Goal: Navigation & Orientation: Understand site structure

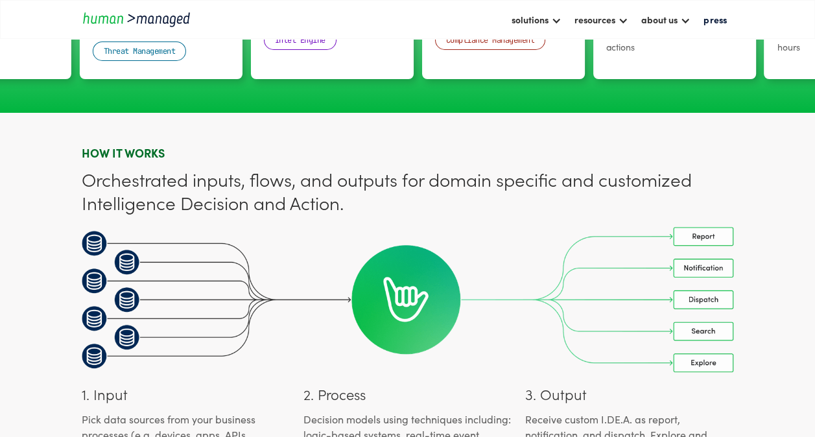
scroll to position [3115, 0]
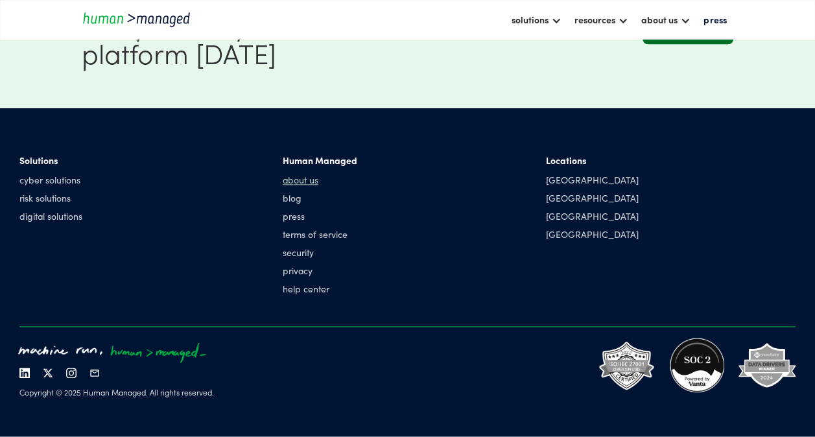
click at [317, 185] on link "about us" at bounding box center [320, 179] width 75 height 13
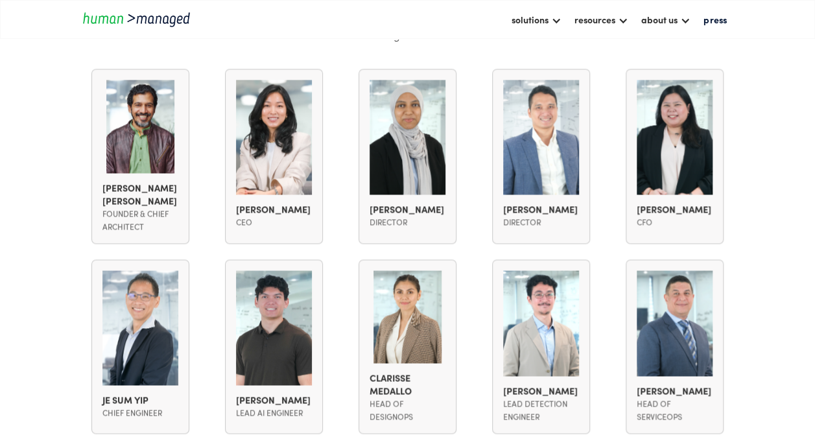
scroll to position [1174, 0]
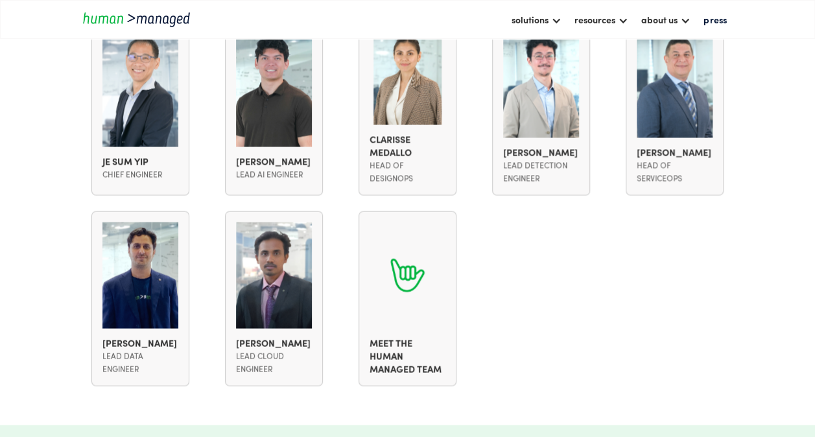
click at [690, 257] on div "Saleem Javed Mohamed Ismail Founder & Chief Architect Saleem Javed Mohamed Isma…" at bounding box center [408, 108] width 653 height 556
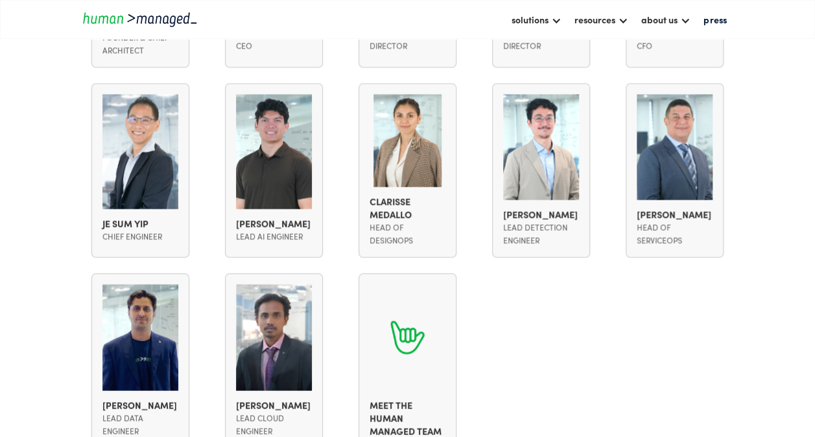
scroll to position [1258, 0]
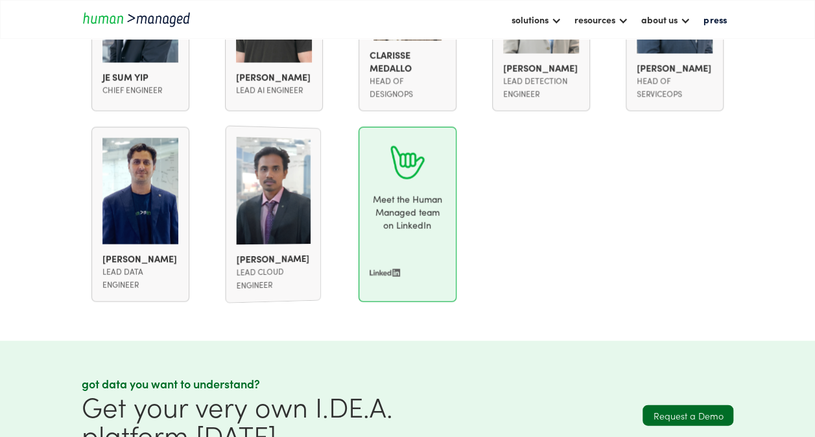
click at [406, 241] on div "Meet the Human Managed team on LinkedIn Meet the Human Managed team" at bounding box center [408, 214] width 98 height 175
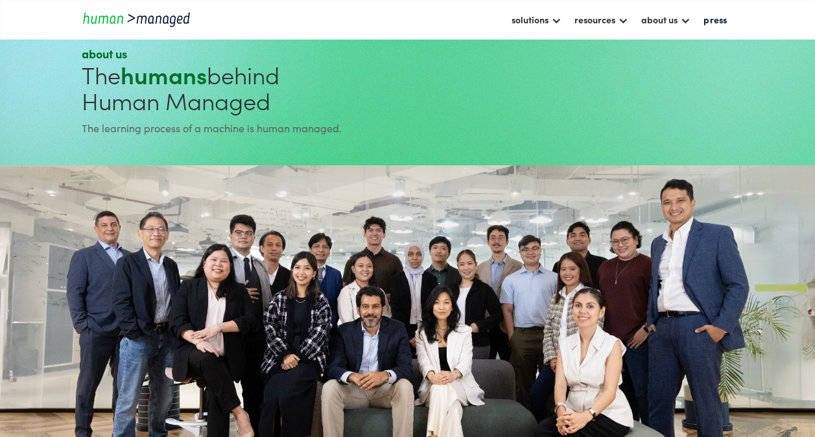
scroll to position [0, 0]
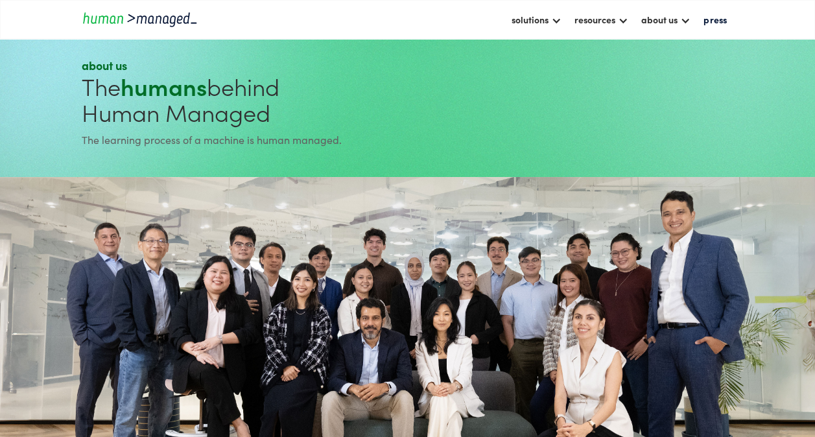
click at [163, 22] on img "home" at bounding box center [140, 19] width 117 height 18
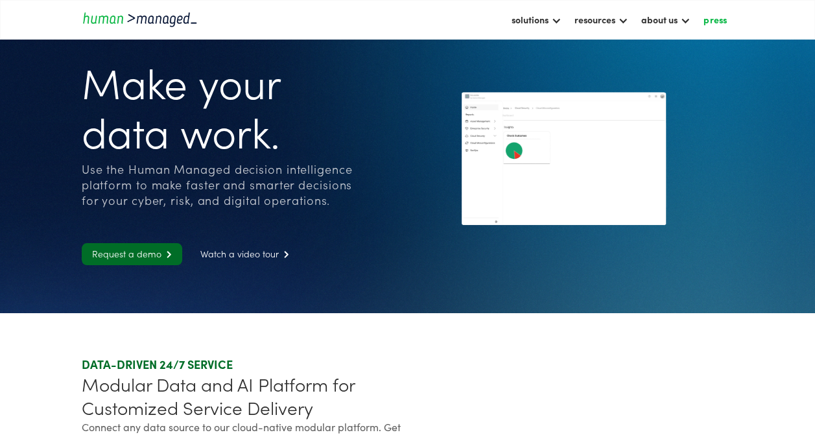
click at [715, 18] on link "press" at bounding box center [715, 19] width 36 height 22
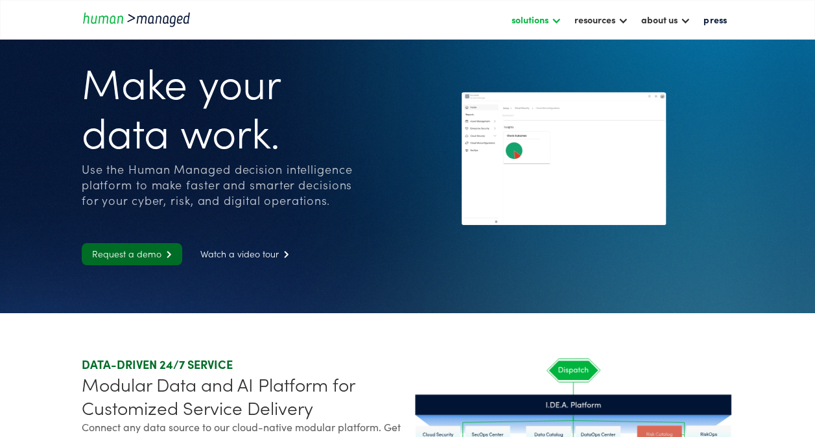
click at [537, 12] on div "solutions" at bounding box center [530, 20] width 37 height 16
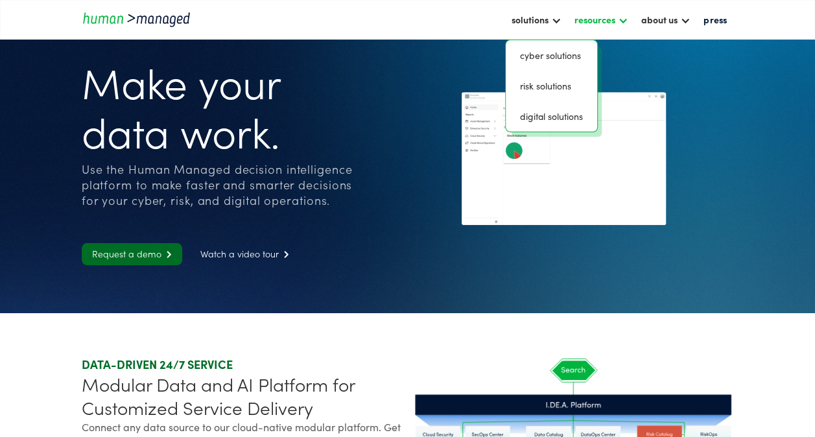
click at [619, 22] on div "resources" at bounding box center [601, 19] width 67 height 22
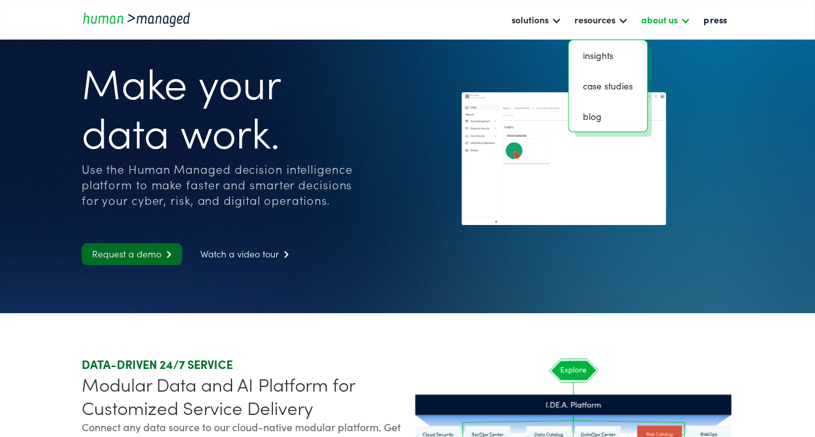
click at [688, 23] on div at bounding box center [685, 19] width 10 height 10
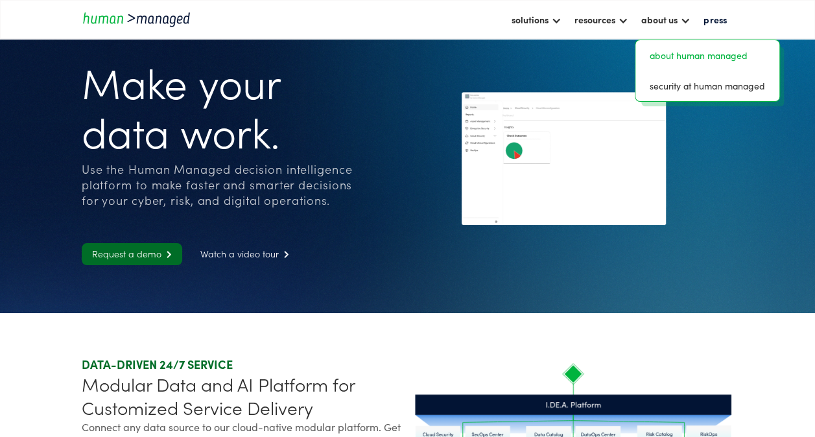
click at [683, 63] on link "about human managed" at bounding box center [708, 55] width 134 height 20
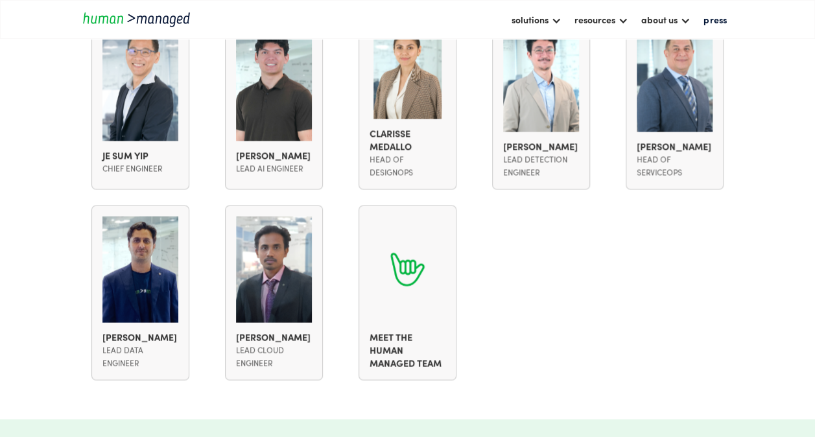
scroll to position [1297, 0]
